Goal: Check status: Check status

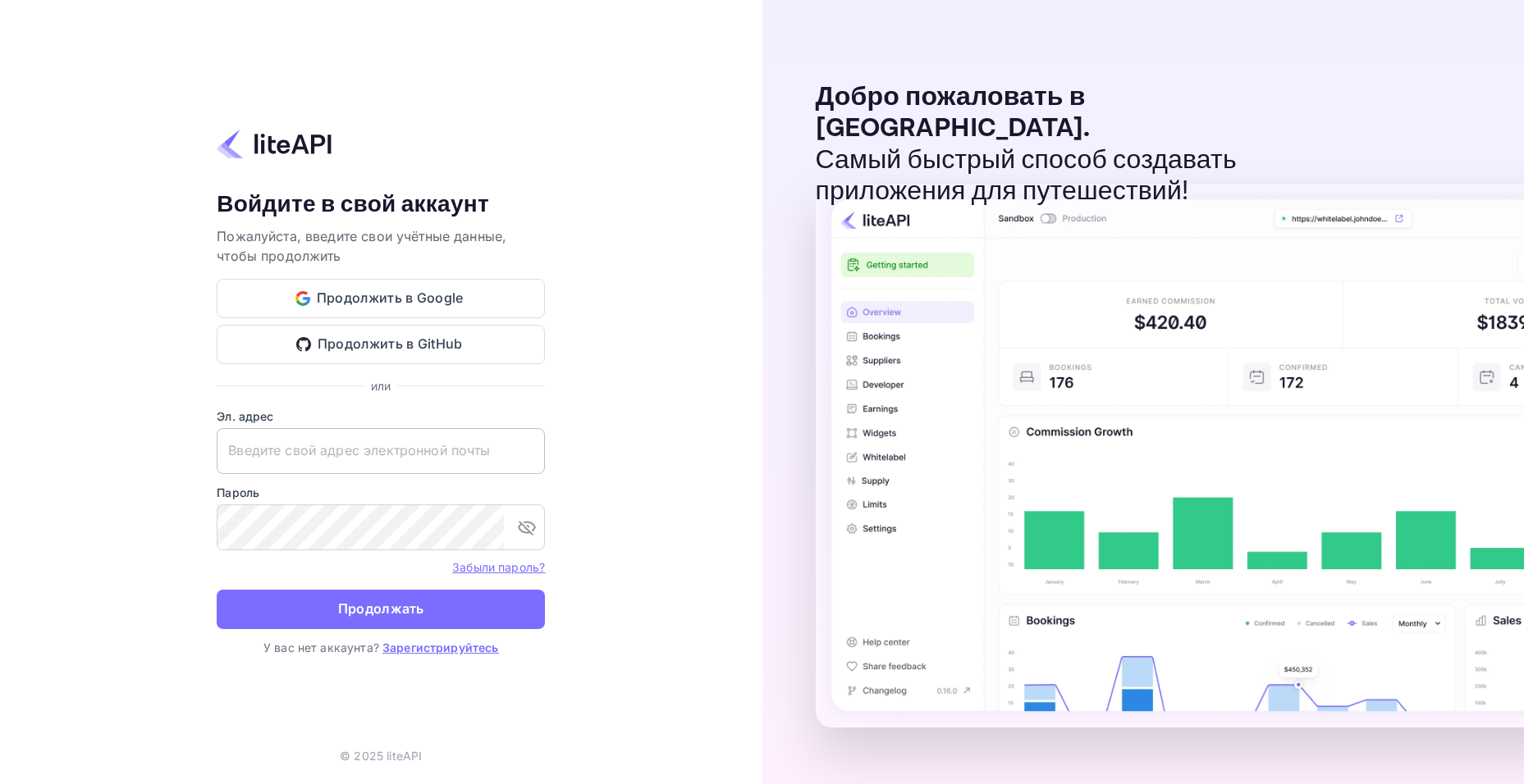
click at [423, 439] on input "text" at bounding box center [380, 451] width 328 height 46
paste input "adminpassword_support@yandex-team.ru"
type input "adminpassword_support@yandex-team.ru"
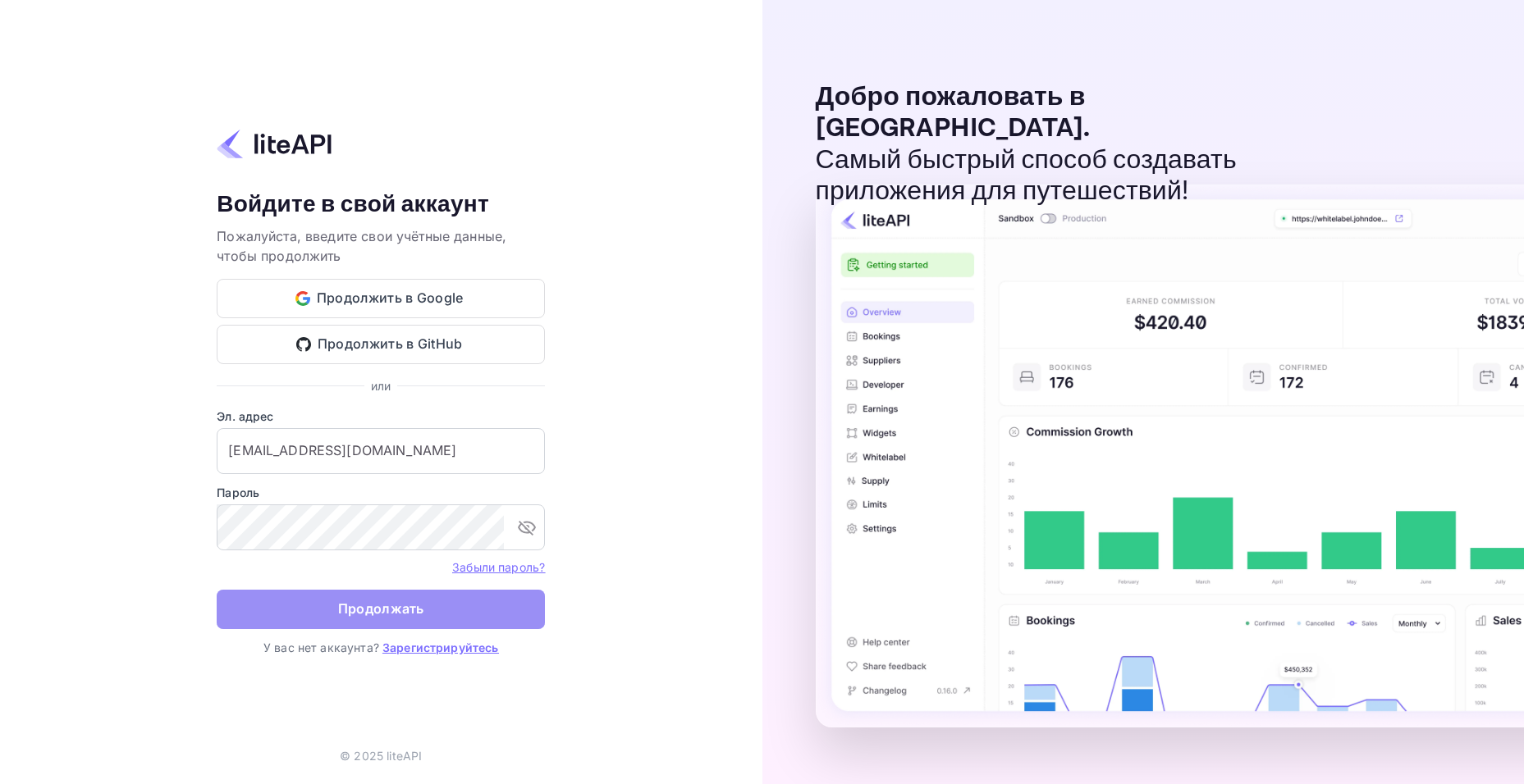
click at [270, 612] on button "Продолжать" at bounding box center [380, 608] width 328 height 39
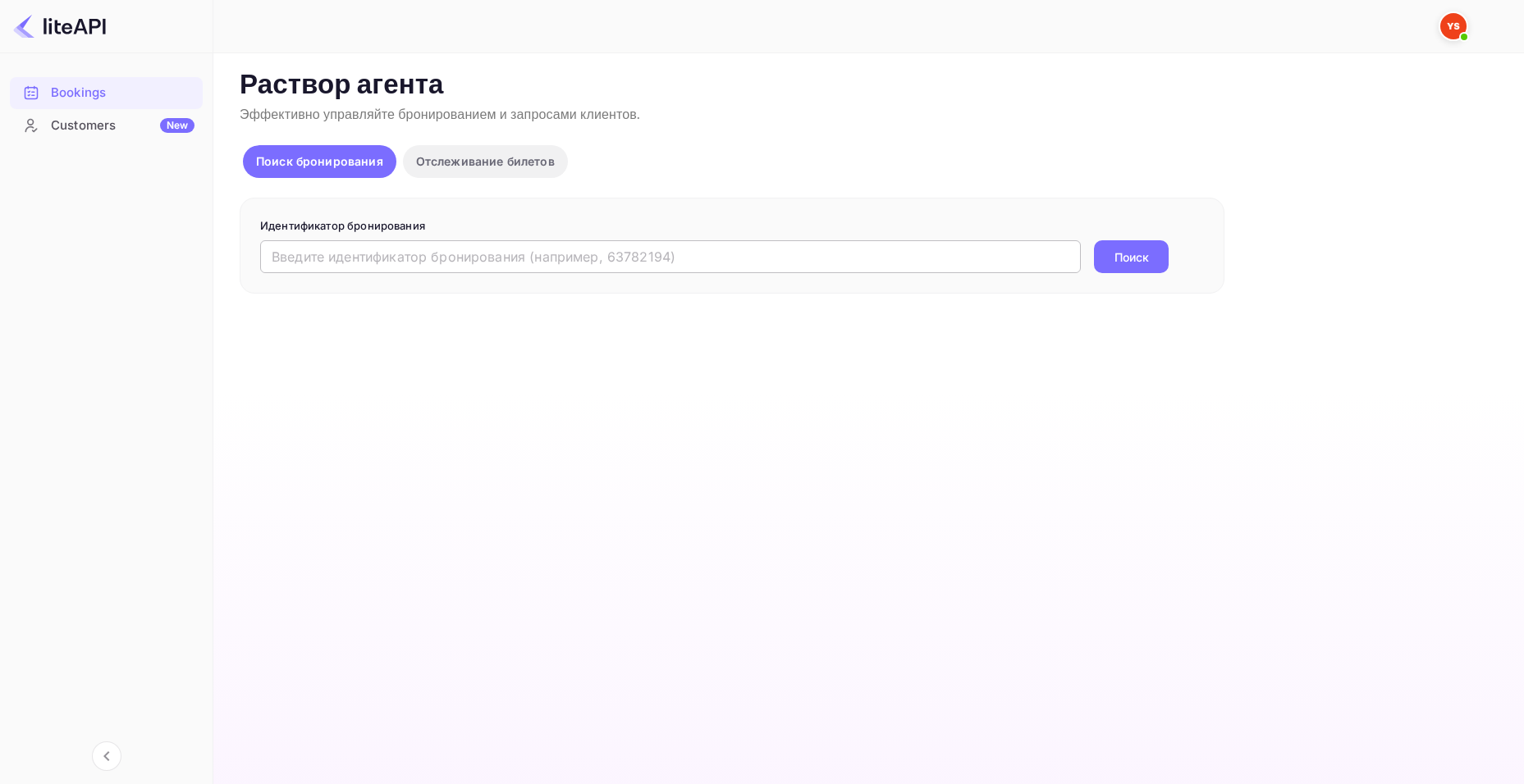
click at [466, 272] on input "text" at bounding box center [671, 256] width 820 height 33
paste input "9328965"
type input "9328965"
click at [1125, 256] on ya-tr-span "Поиск" at bounding box center [1131, 256] width 35 height 17
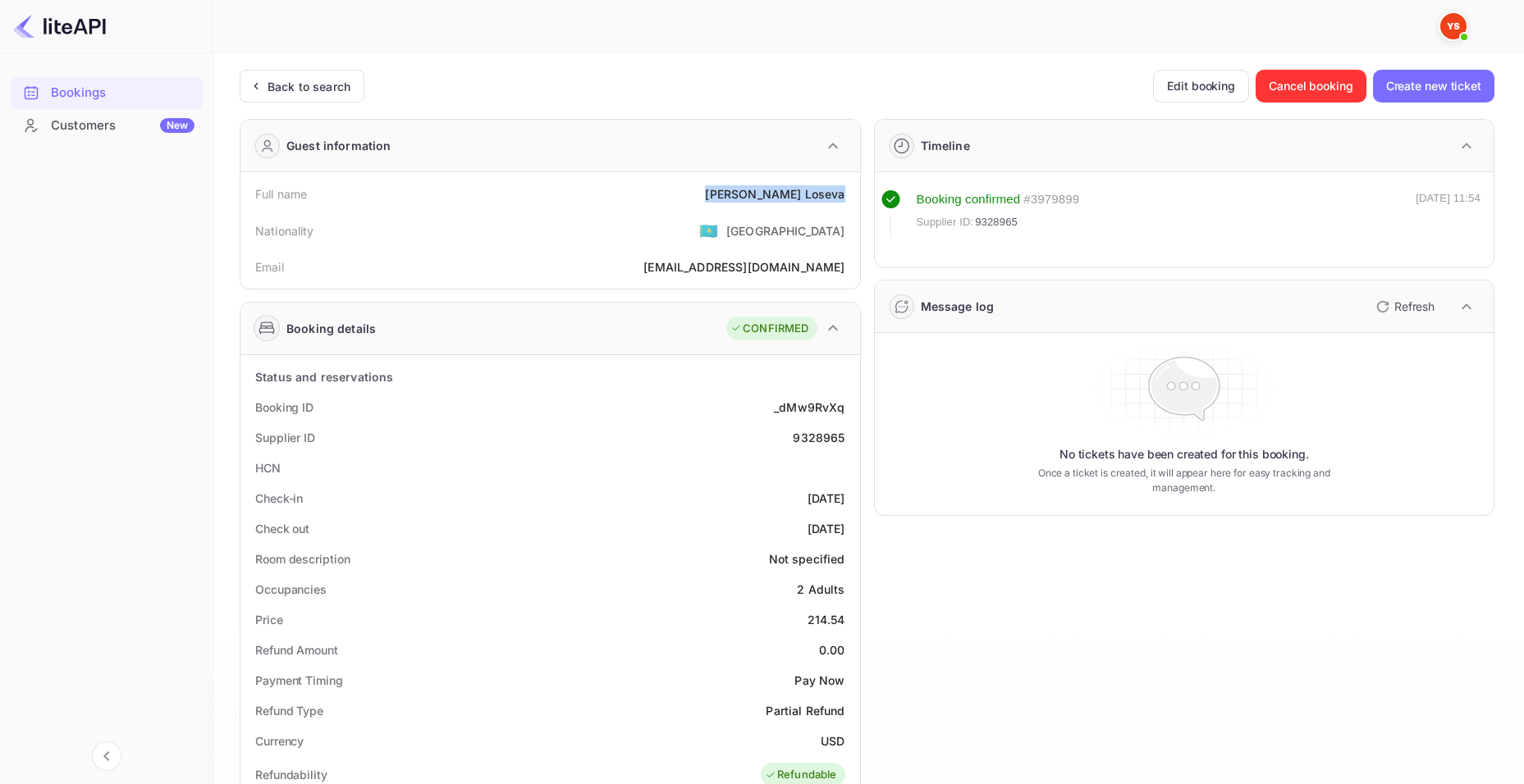
drag, startPoint x: 764, startPoint y: 196, endPoint x: 843, endPoint y: 199, distance: 79.1
click at [843, 199] on div "Full name [PERSON_NAME]" at bounding box center [550, 194] width 607 height 30
copy div "[PERSON_NAME]"
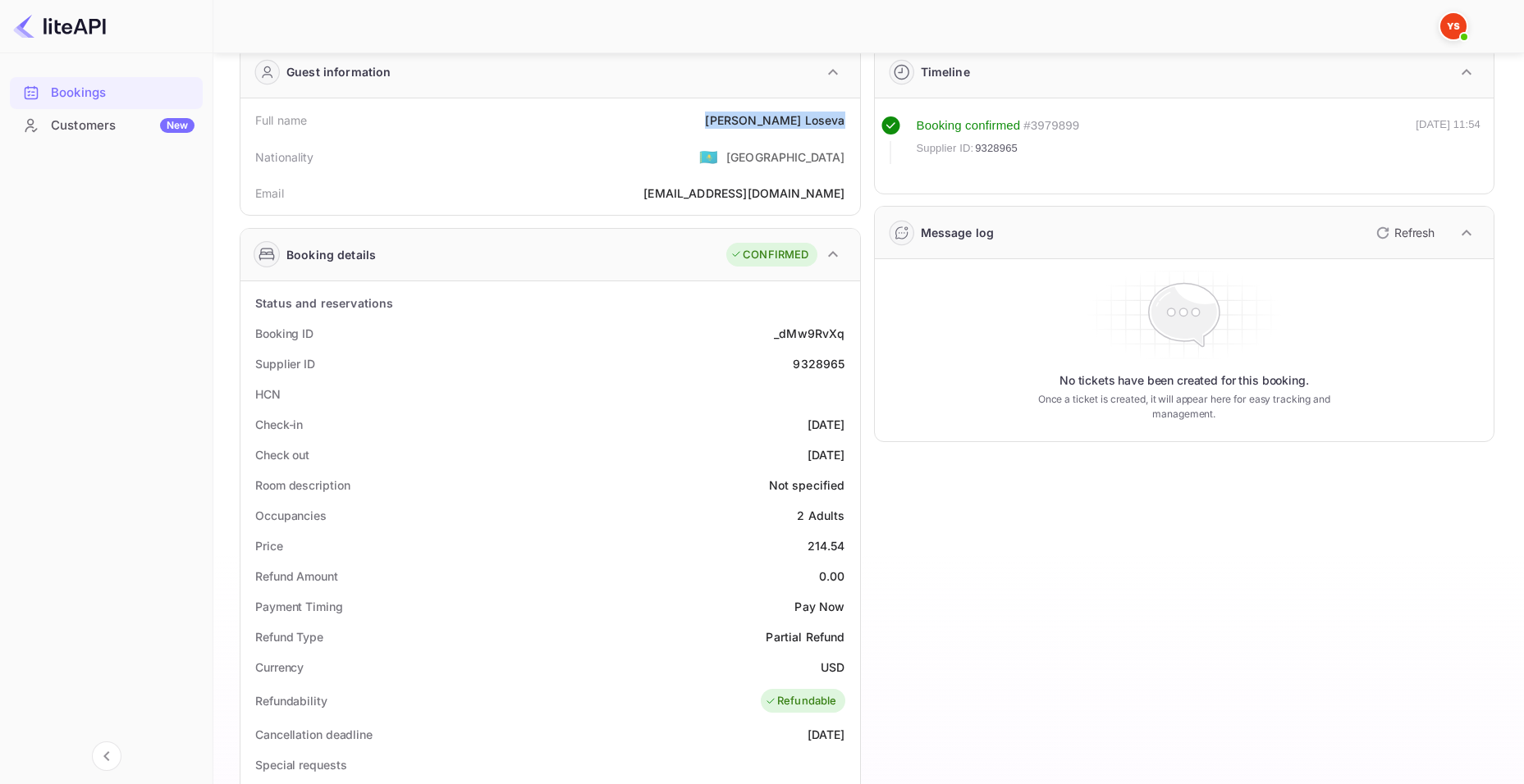
scroll to position [410, 0]
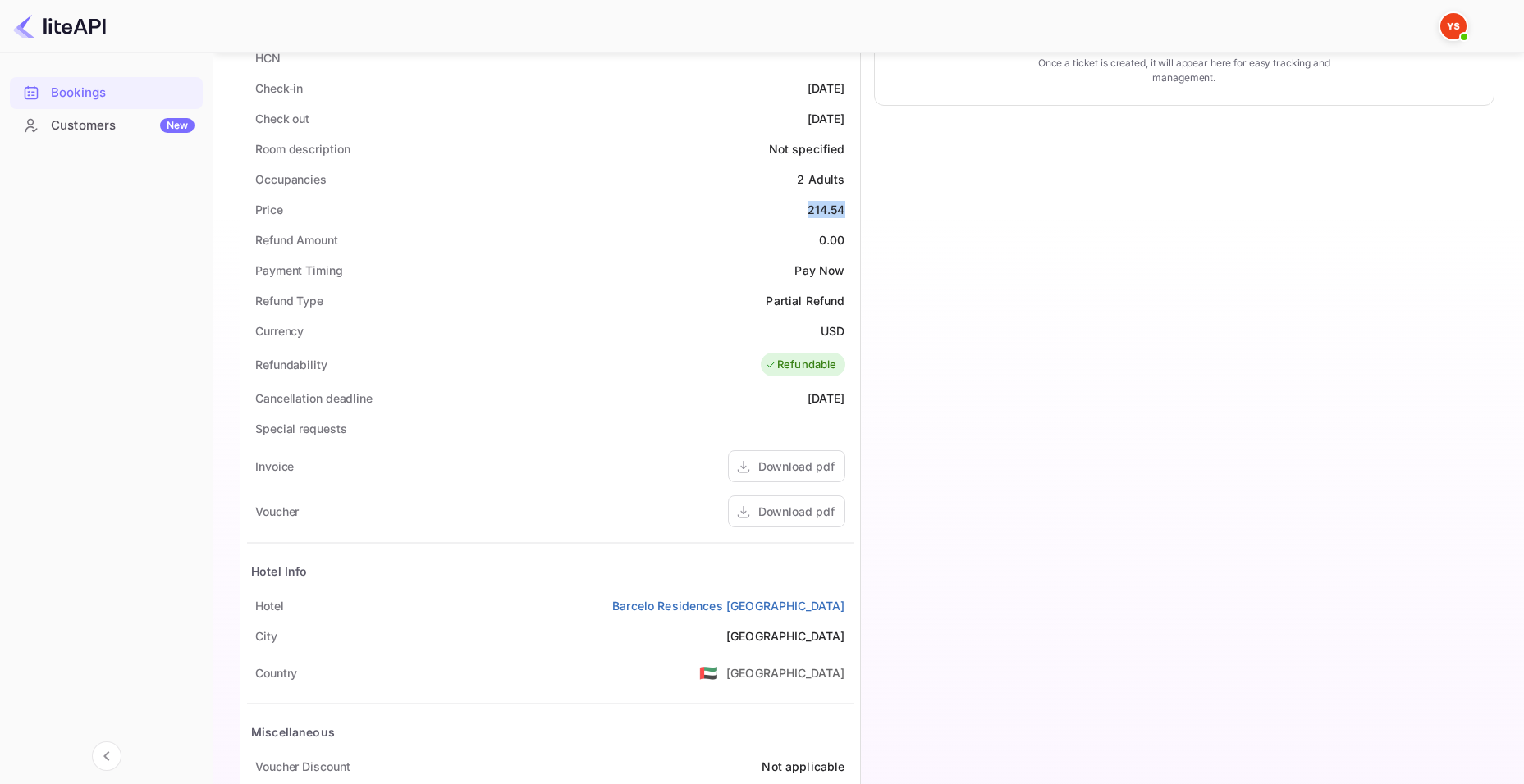
drag, startPoint x: 805, startPoint y: 210, endPoint x: 850, endPoint y: 210, distance: 45.0
click at [850, 210] on div "Price 214.54" at bounding box center [550, 209] width 607 height 30
copy div "214.54"
drag, startPoint x: 837, startPoint y: 328, endPoint x: 846, endPoint y: 329, distance: 9.1
click at [846, 329] on div "Currency USD" at bounding box center [550, 331] width 607 height 30
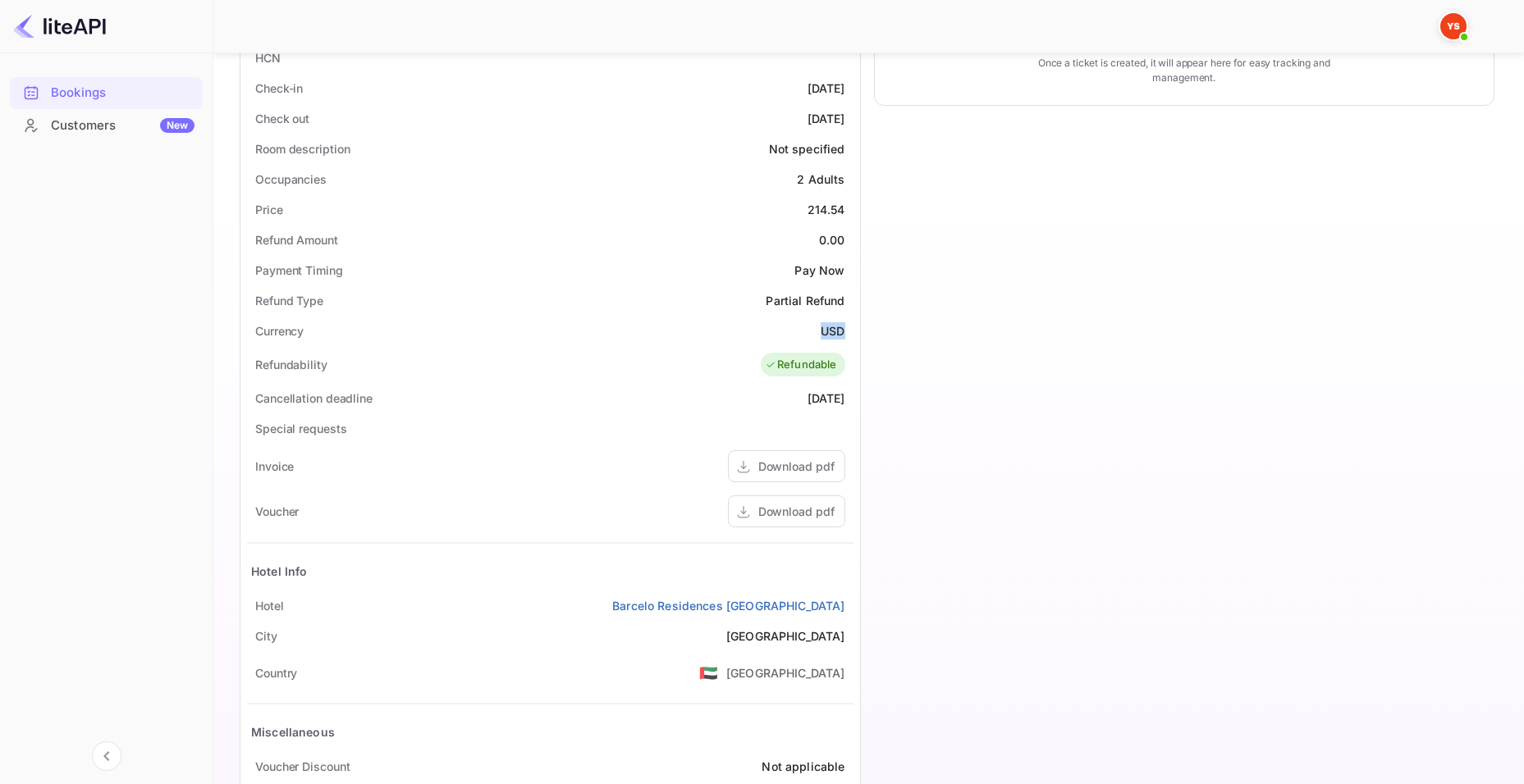
copy ya-tr-span "USD"
